Goal: Task Accomplishment & Management: Manage account settings

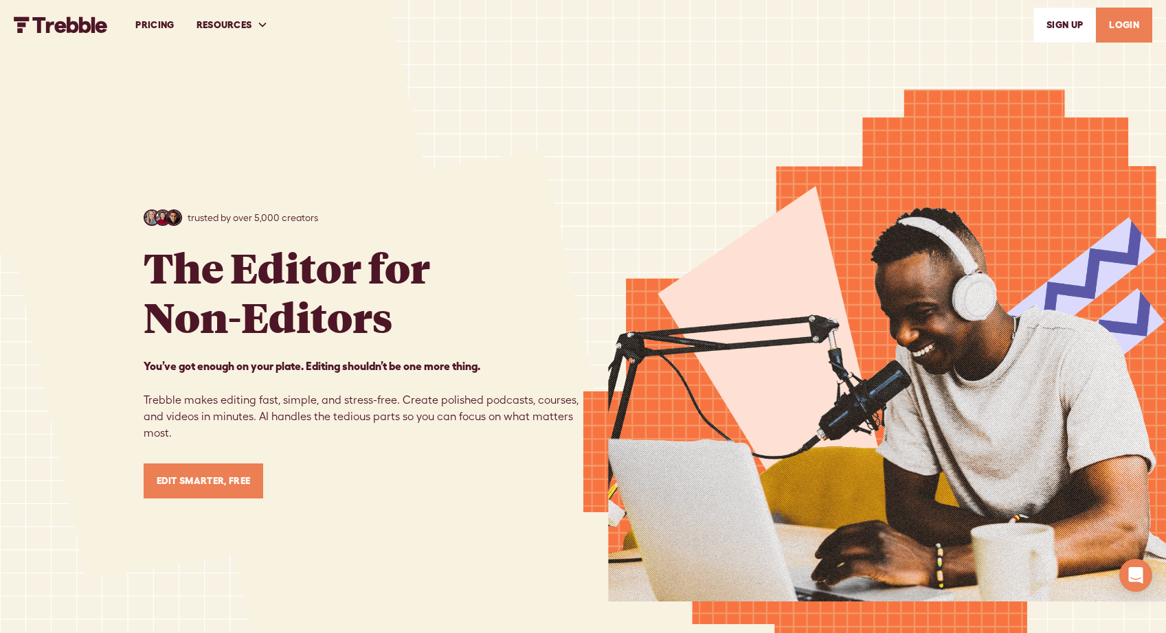
click at [1119, 23] on link "LOGIN" at bounding box center [1124, 25] width 56 height 35
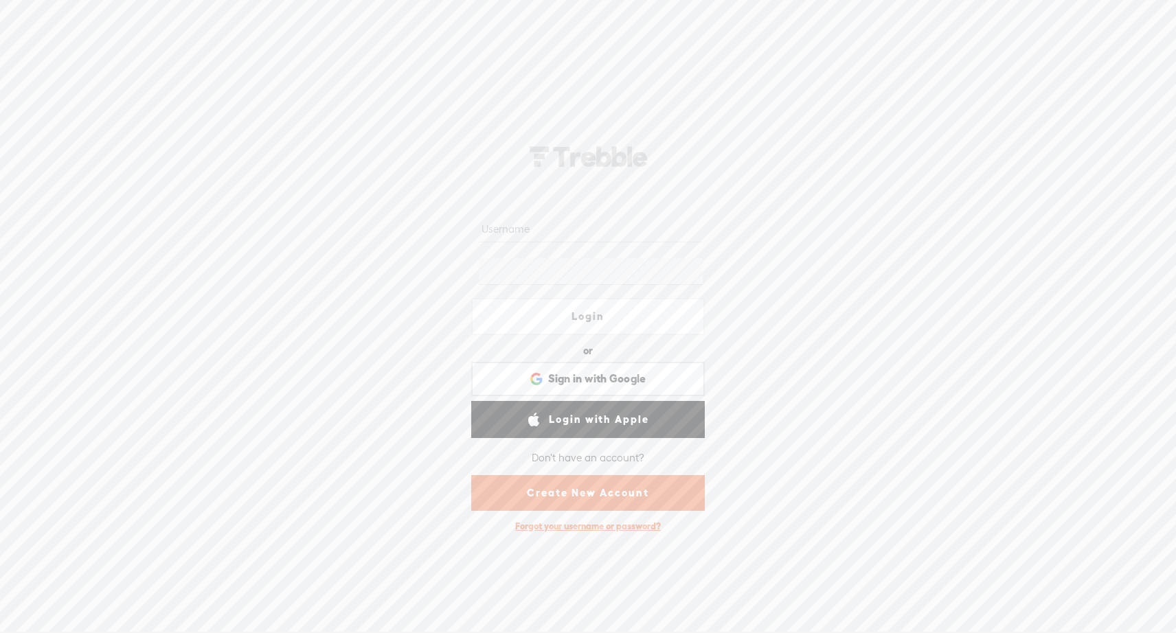
type input "mcasner"
click at [592, 321] on link "Login" at bounding box center [588, 316] width 234 height 37
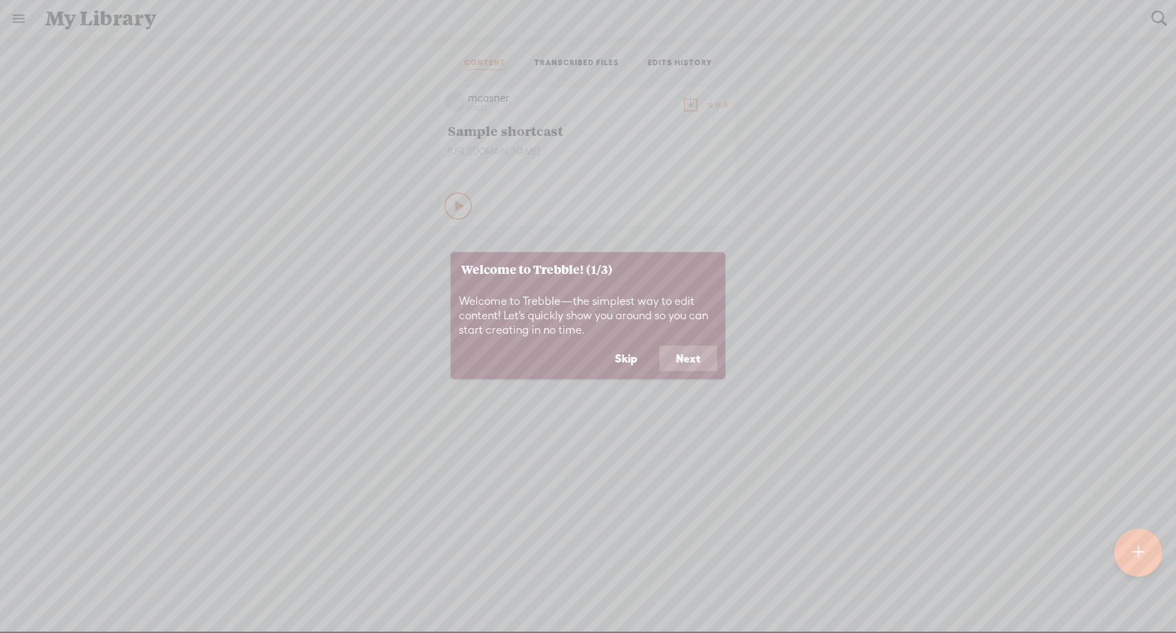
click at [626, 358] on button "Skip" at bounding box center [626, 358] width 56 height 26
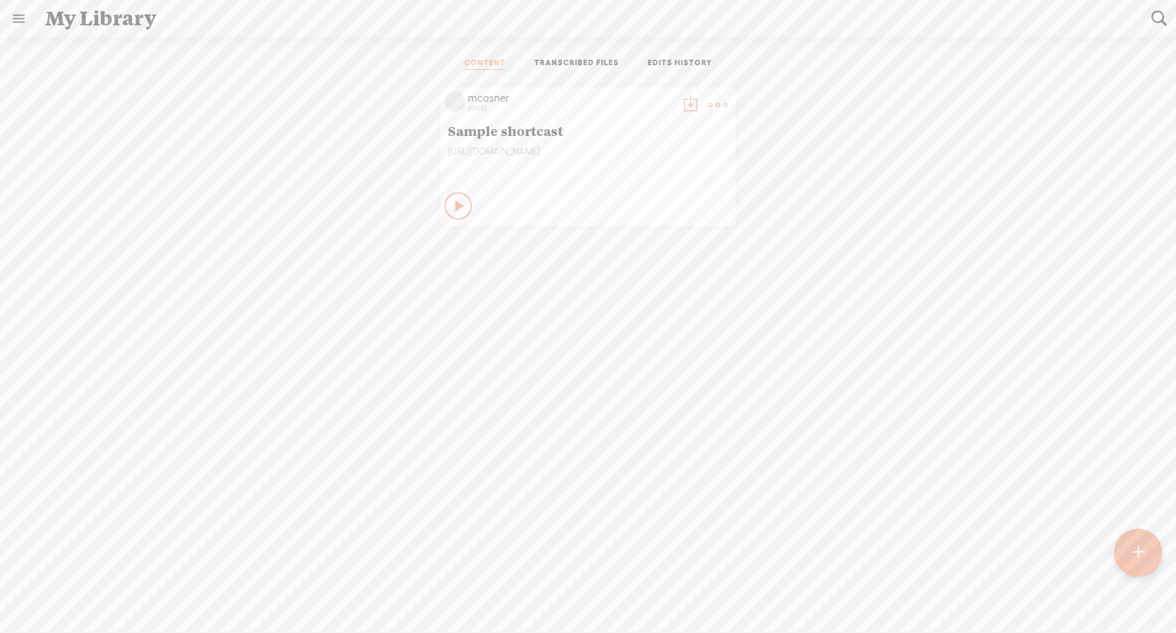
click at [453, 205] on icon at bounding box center [460, 206] width 14 height 14
click at [452, 205] on icon at bounding box center [459, 206] width 14 height 14
